Goal: Browse casually: Explore the website without a specific task or goal

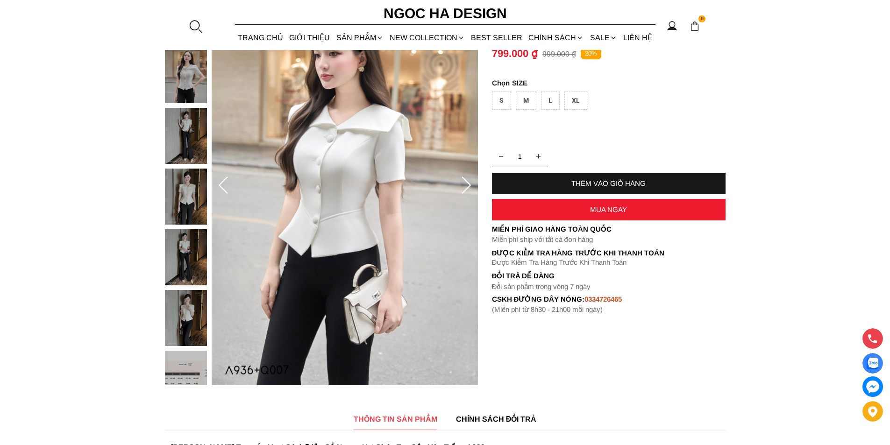
scroll to position [125, 0]
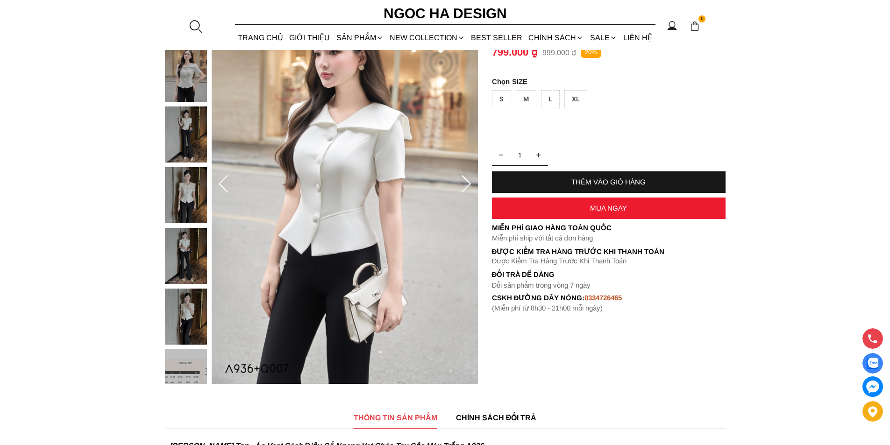
click at [196, 134] on img at bounding box center [186, 135] width 42 height 56
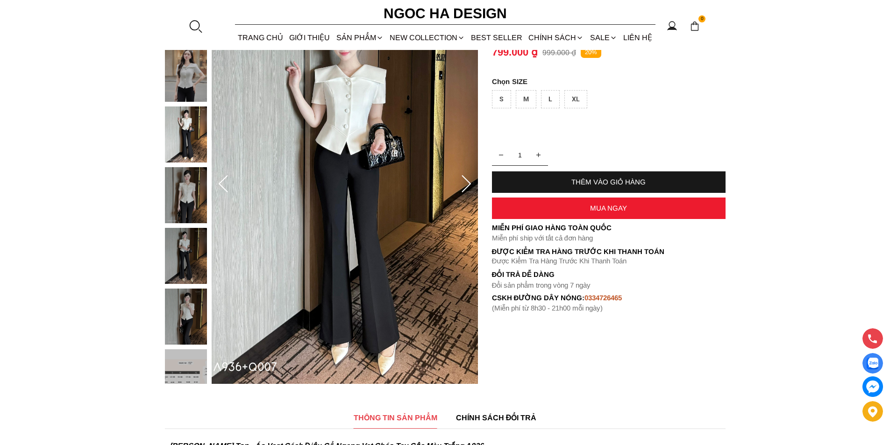
click at [182, 165] on div at bounding box center [188, 289] width 47 height 608
click at [182, 189] on img at bounding box center [186, 195] width 42 height 56
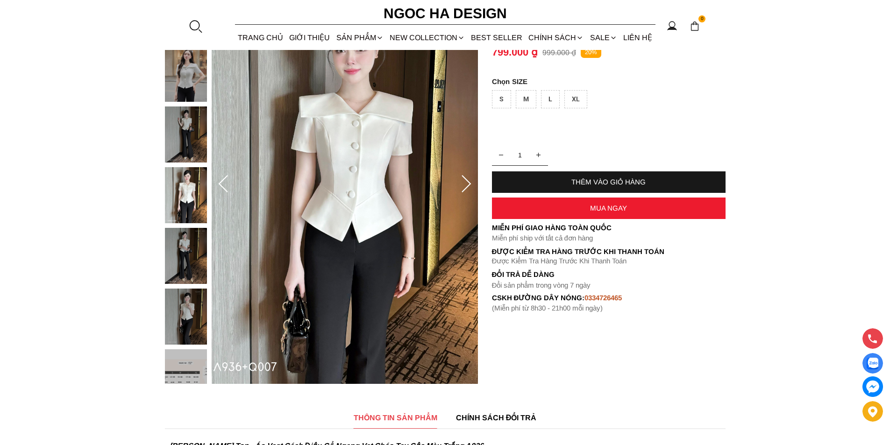
click at [185, 246] on img at bounding box center [186, 256] width 42 height 56
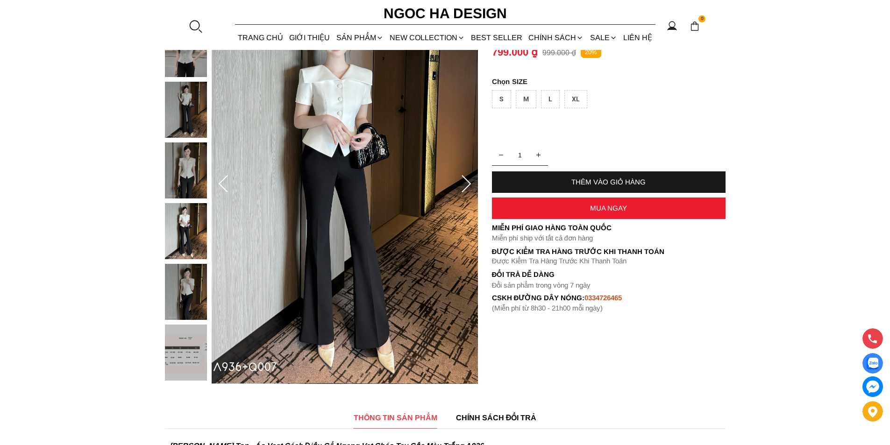
click at [197, 281] on img at bounding box center [186, 292] width 42 height 56
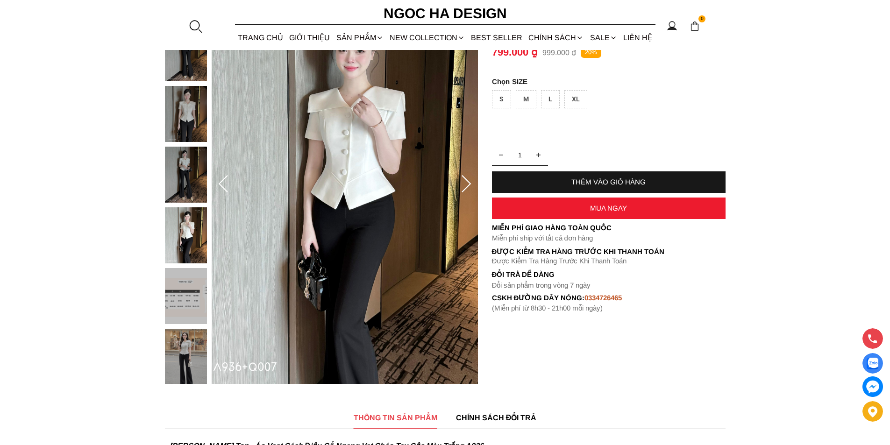
click at [194, 251] on div at bounding box center [188, 208] width 47 height 608
click at [194, 249] on img at bounding box center [186, 236] width 42 height 56
click at [197, 359] on img at bounding box center [186, 357] width 42 height 56
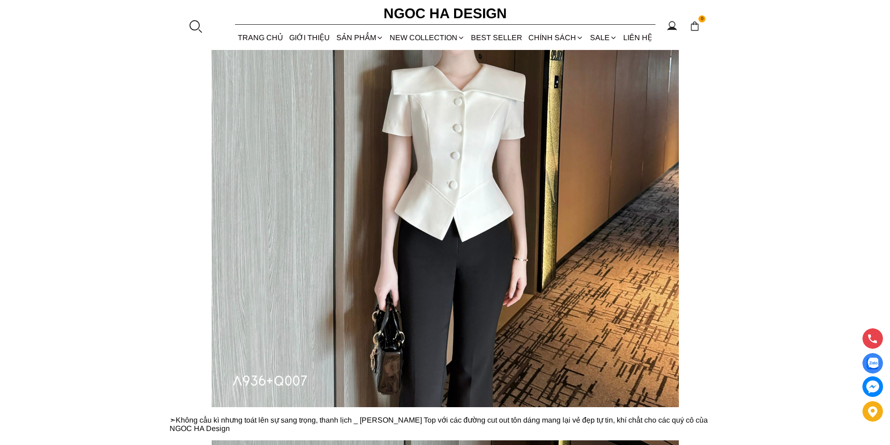
scroll to position [654, 0]
